Goal: Task Accomplishment & Management: Manage account settings

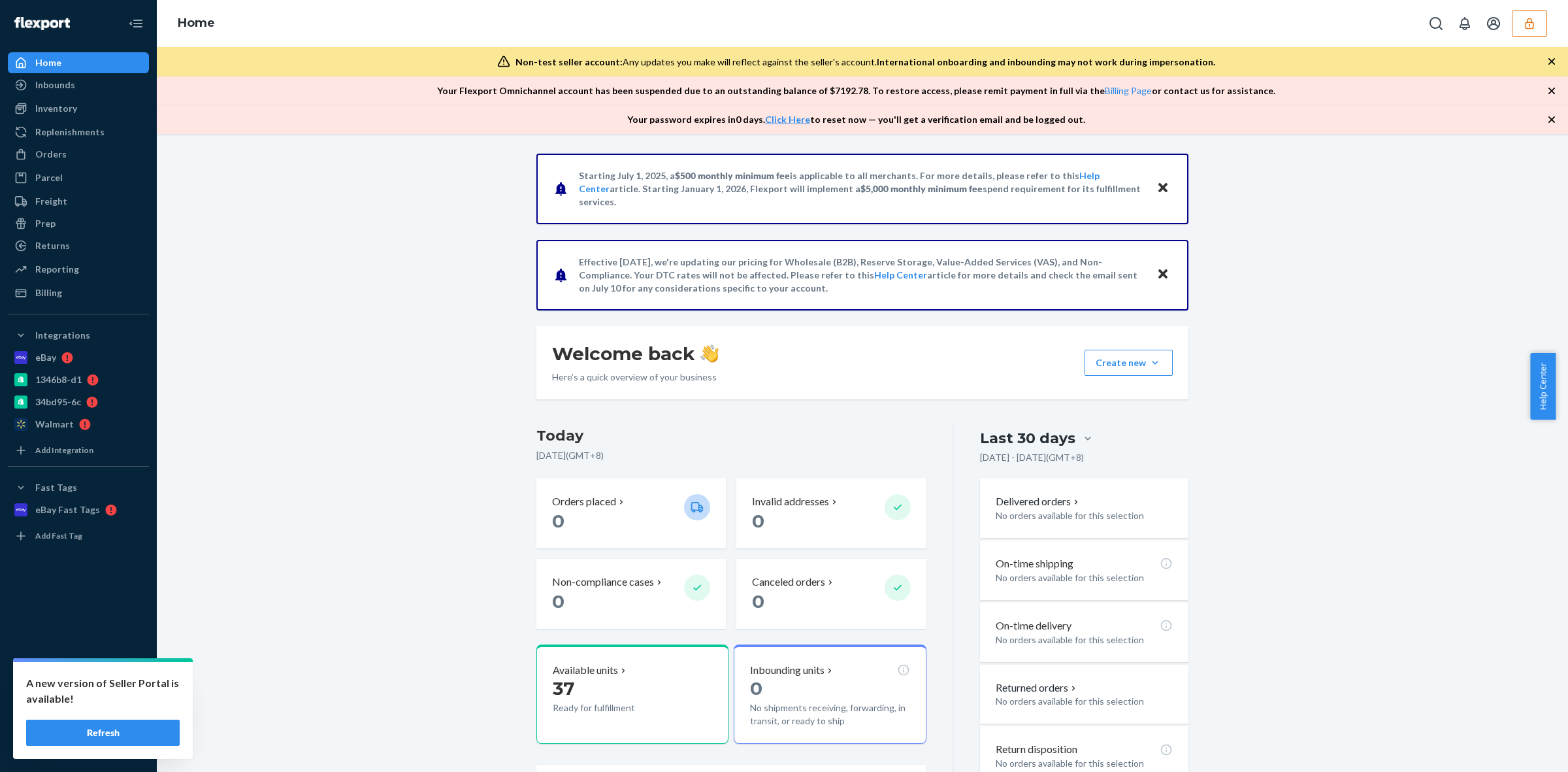
click at [1527, 28] on icon "button" at bounding box center [1529, 23] width 9 height 11
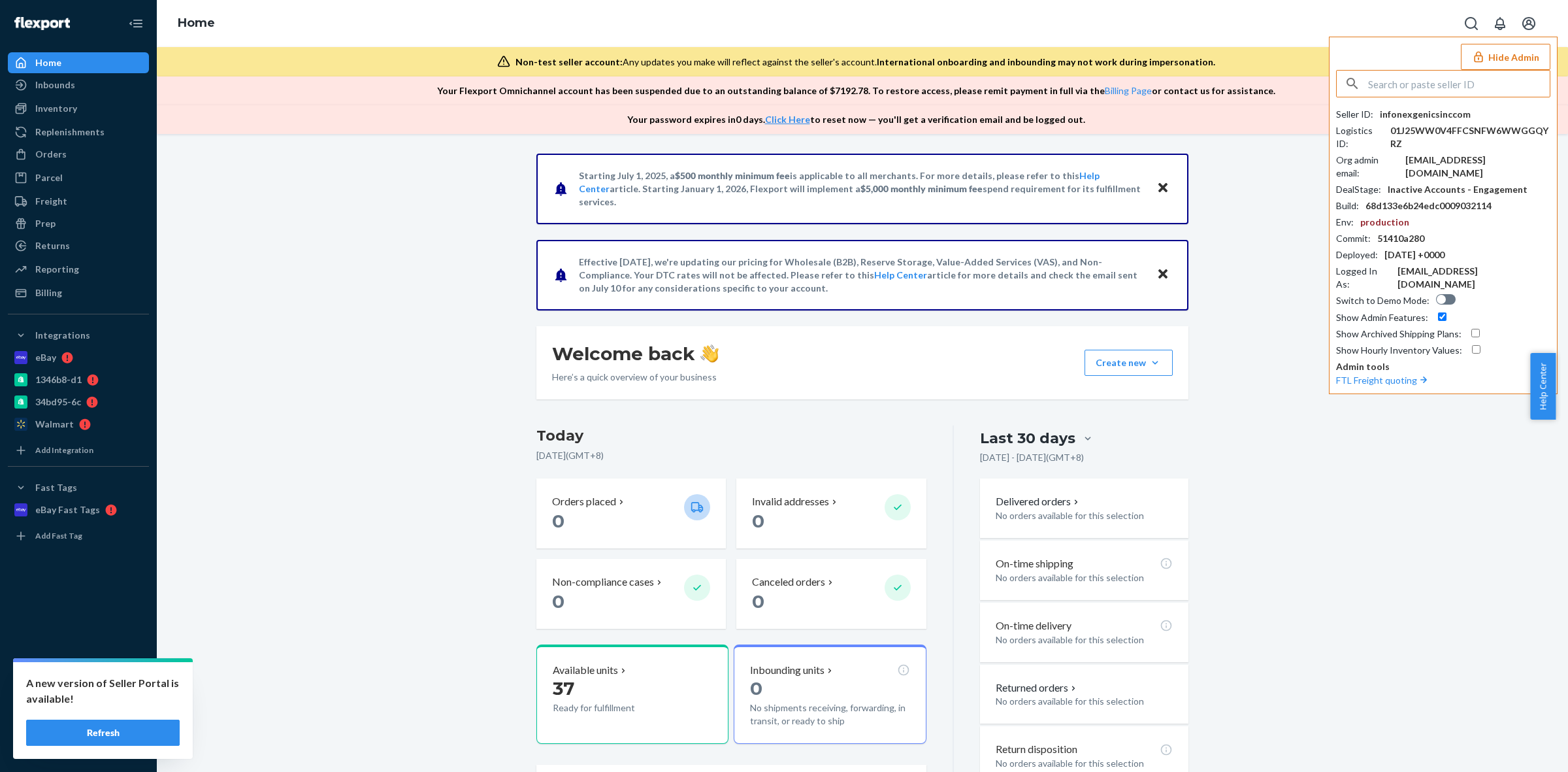
click at [1448, 83] on input "text" at bounding box center [1458, 83] width 181 height 26
type input "coreyehearthavenlycom"
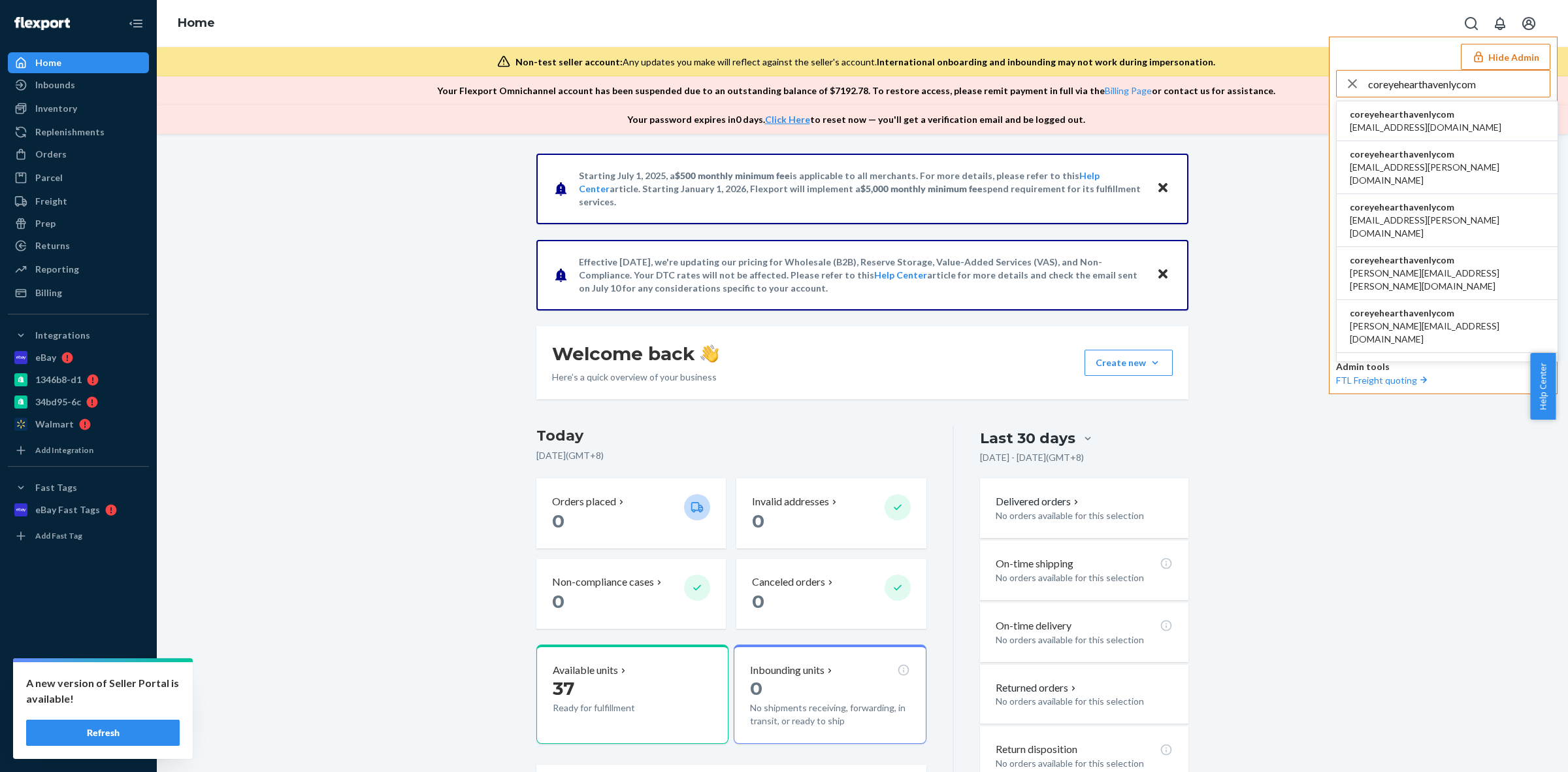
click at [1431, 124] on span "[EMAIL_ADDRESS][DOMAIN_NAME]" at bounding box center [1425, 127] width 152 height 13
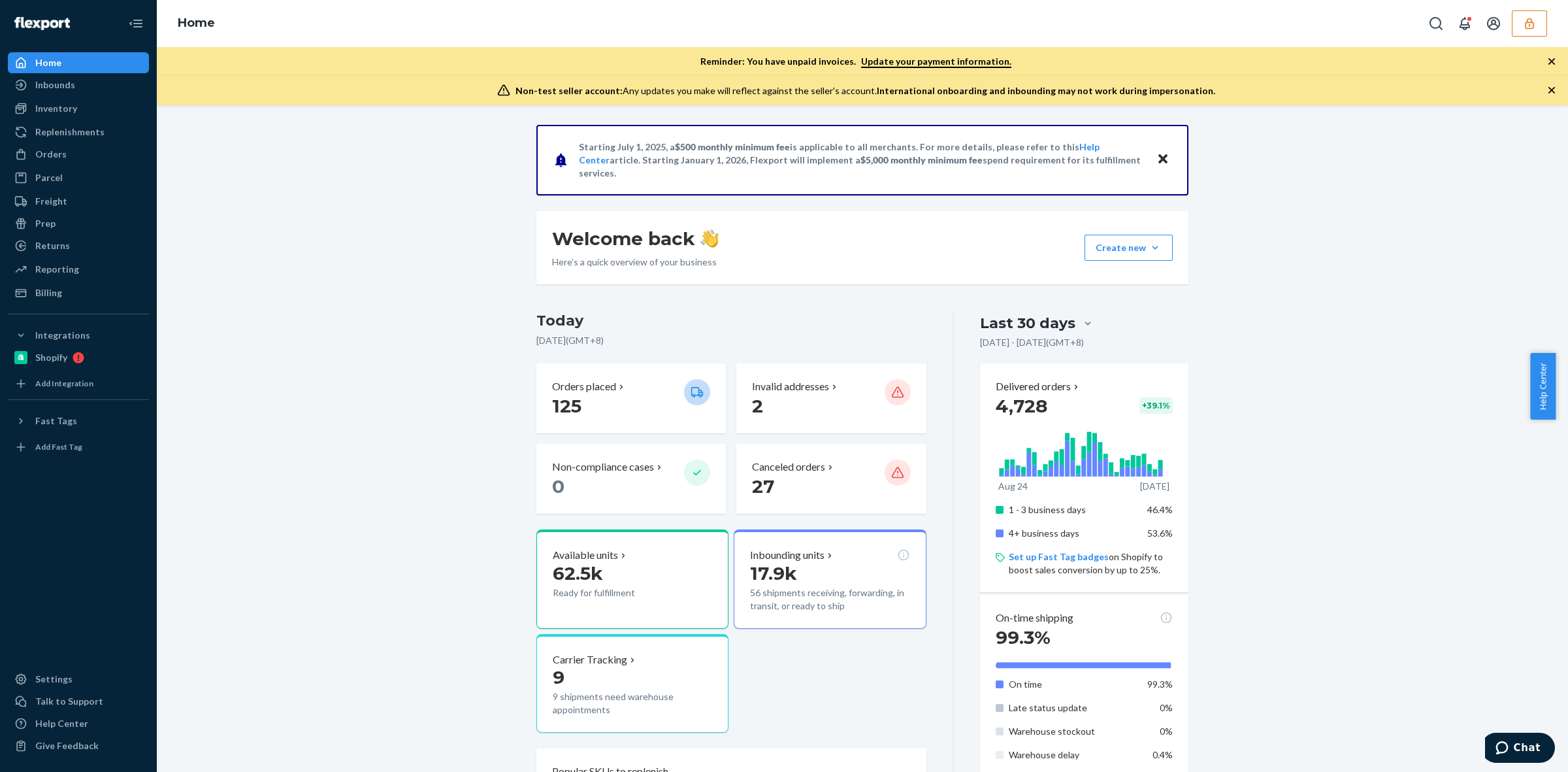
click at [1523, 28] on icon "button" at bounding box center [1529, 23] width 13 height 13
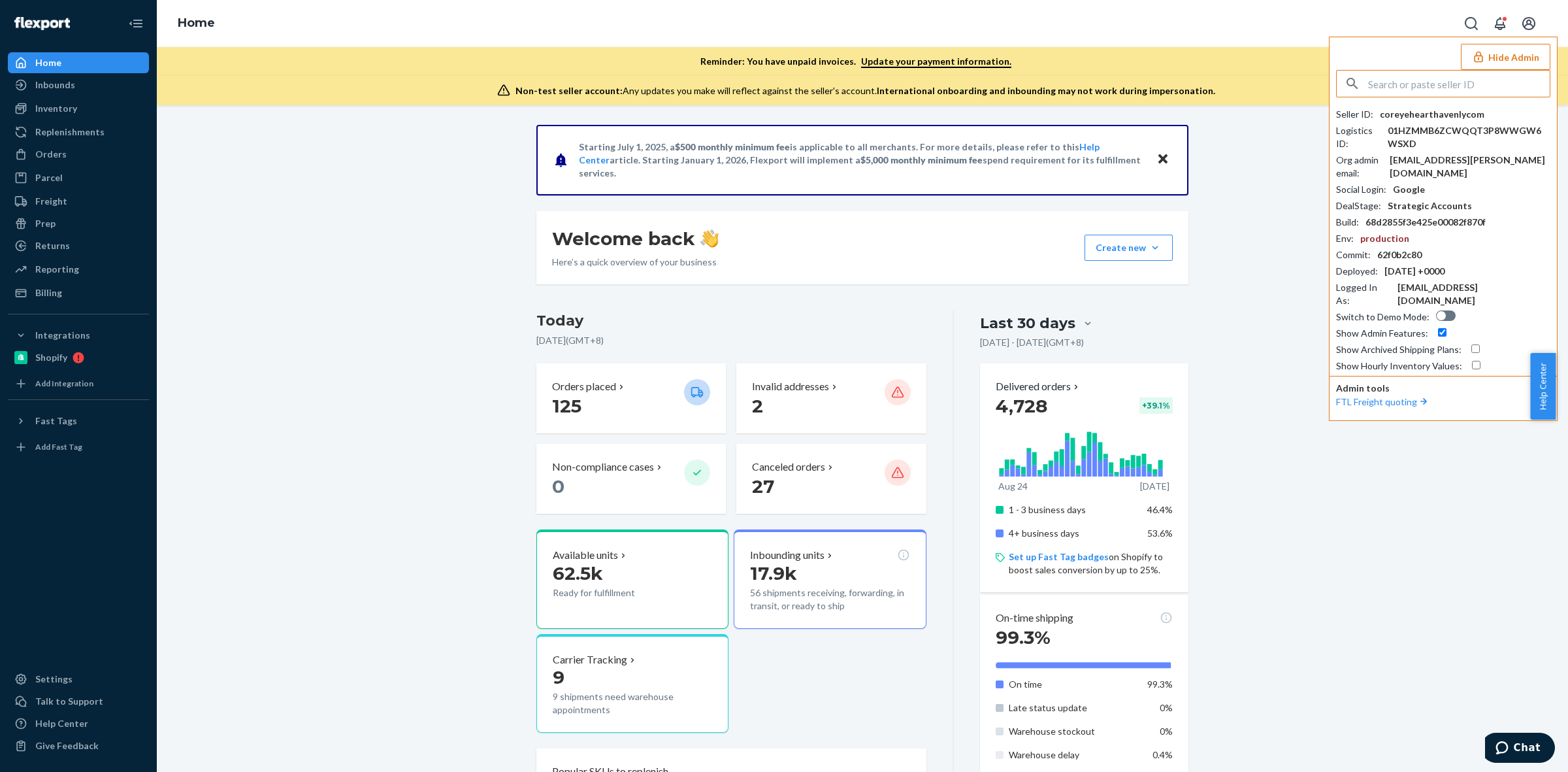
click at [1242, 285] on div "Starting July 1, 2025, a $500 monthly minimum fee is applicable to all merchant…" at bounding box center [862, 720] width 1392 height 1192
click at [60, 289] on div "Billing" at bounding box center [49, 292] width 27 height 13
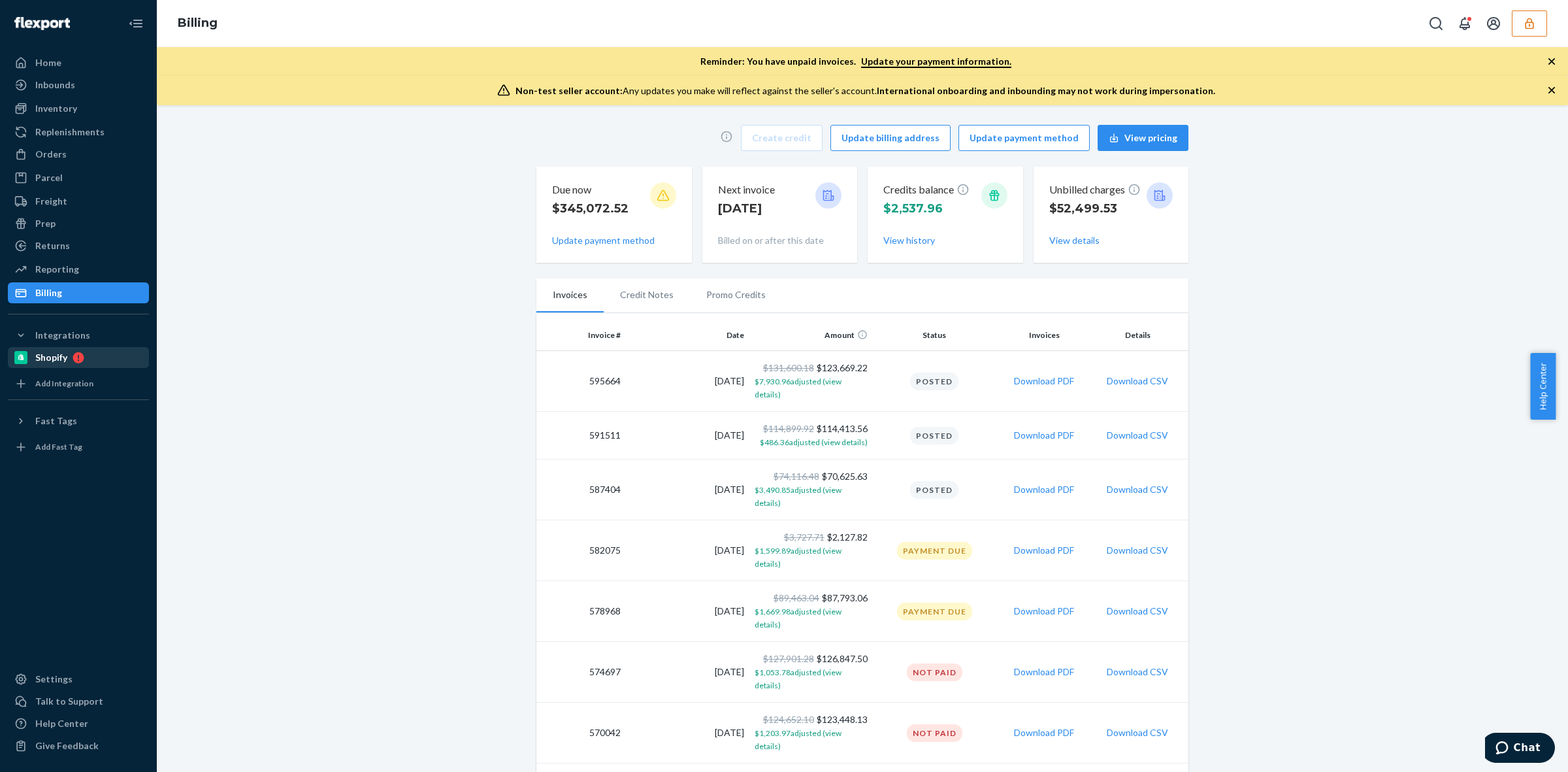
click at [99, 362] on div "Shopify" at bounding box center [78, 357] width 139 height 18
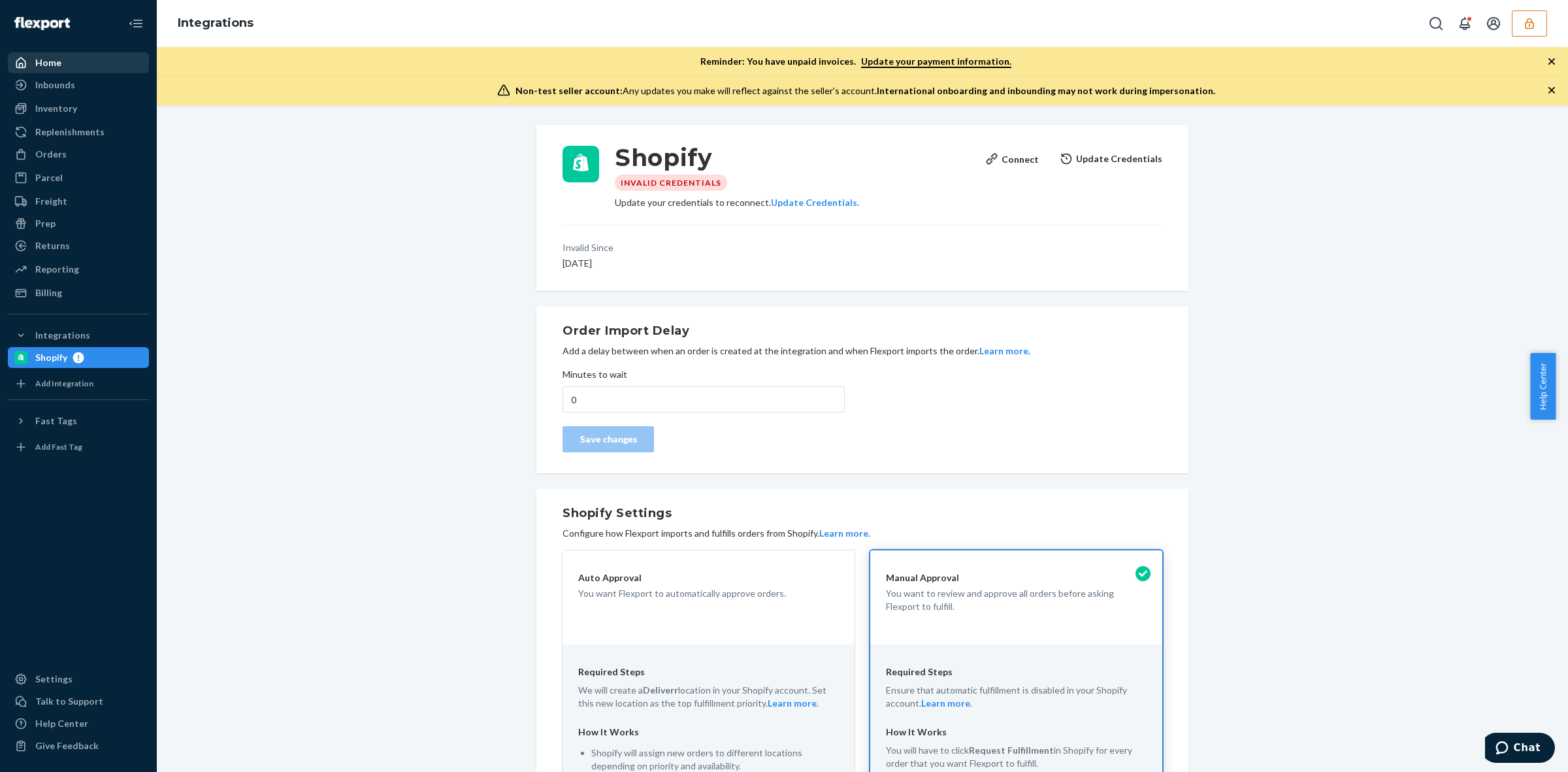
click at [70, 62] on div "Home" at bounding box center [78, 62] width 139 height 18
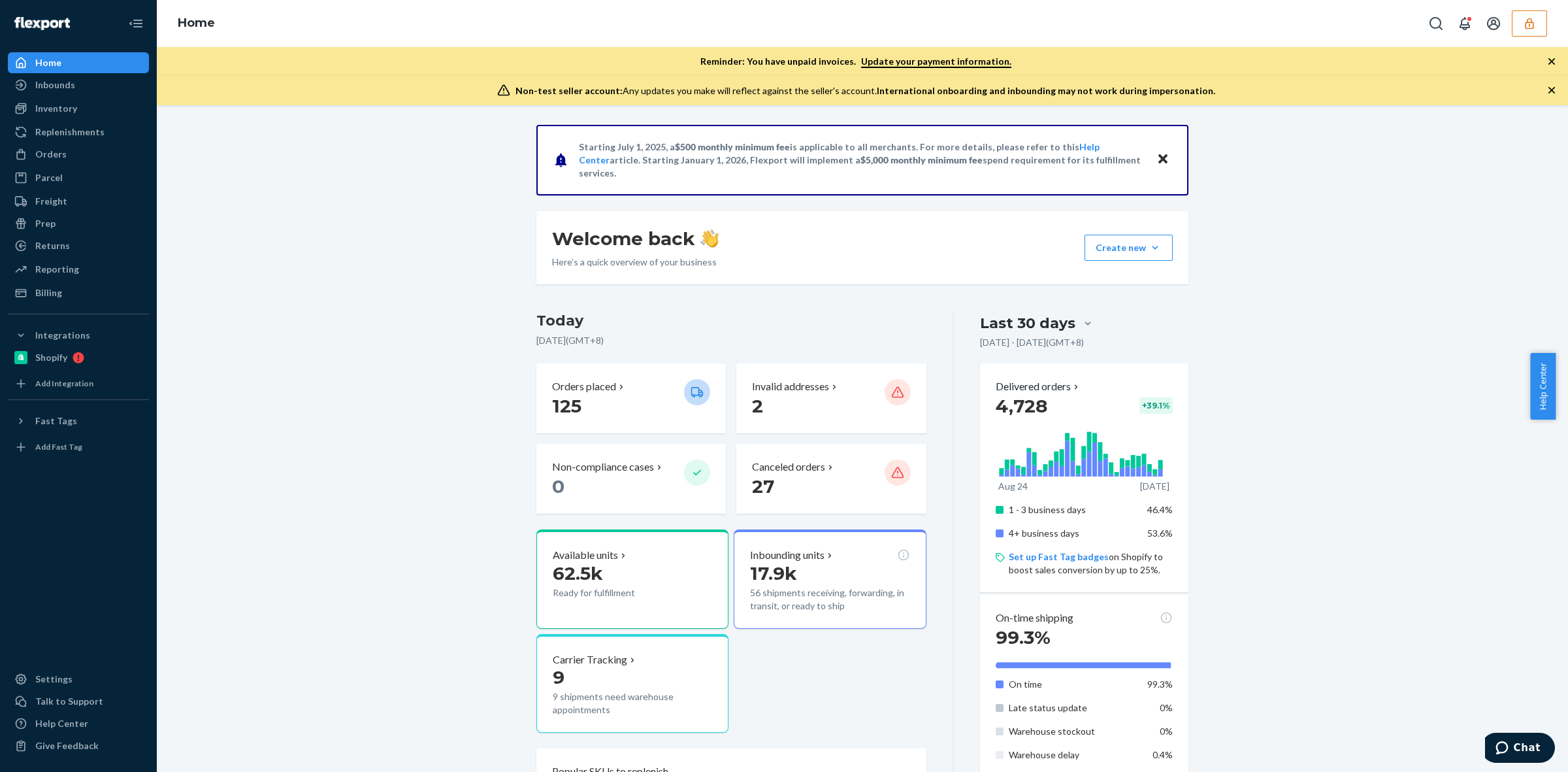
click at [1529, 25] on icon "button" at bounding box center [1529, 23] width 9 height 11
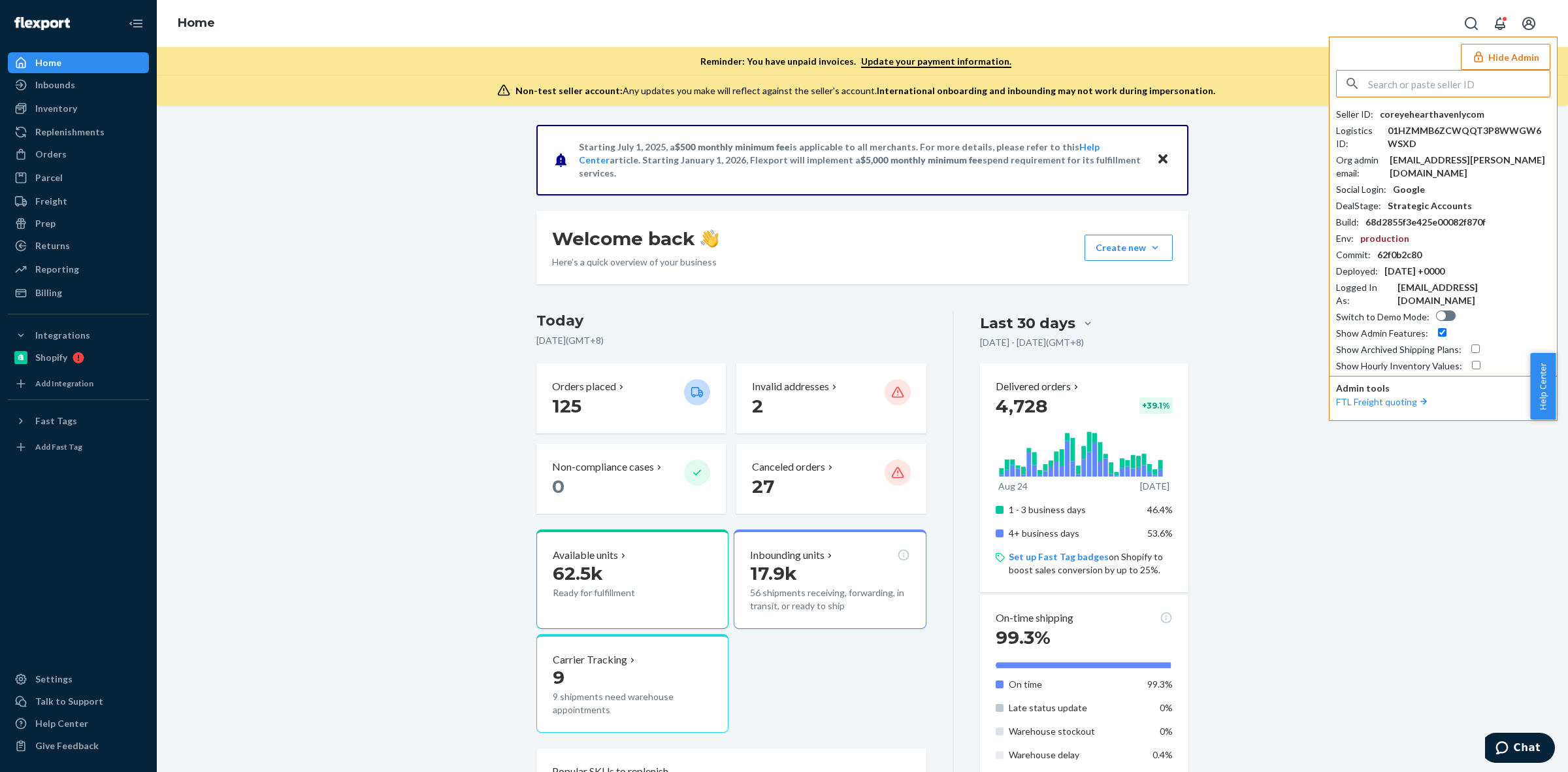
click at [1444, 115] on div "coreyehearthavenlycom" at bounding box center [1431, 114] width 104 height 13
